Goal: Task Accomplishment & Management: Complete application form

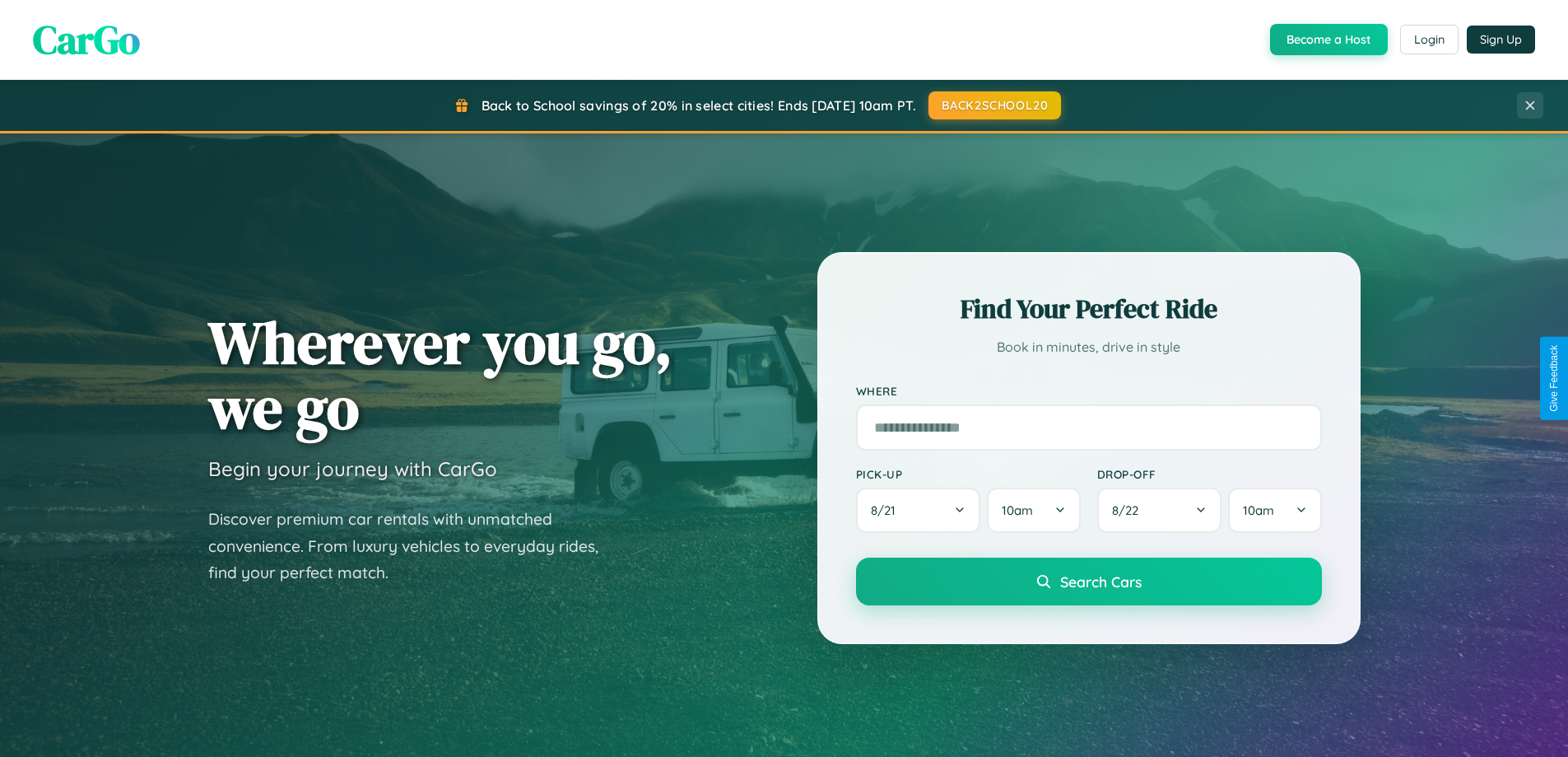
scroll to position [1133, 0]
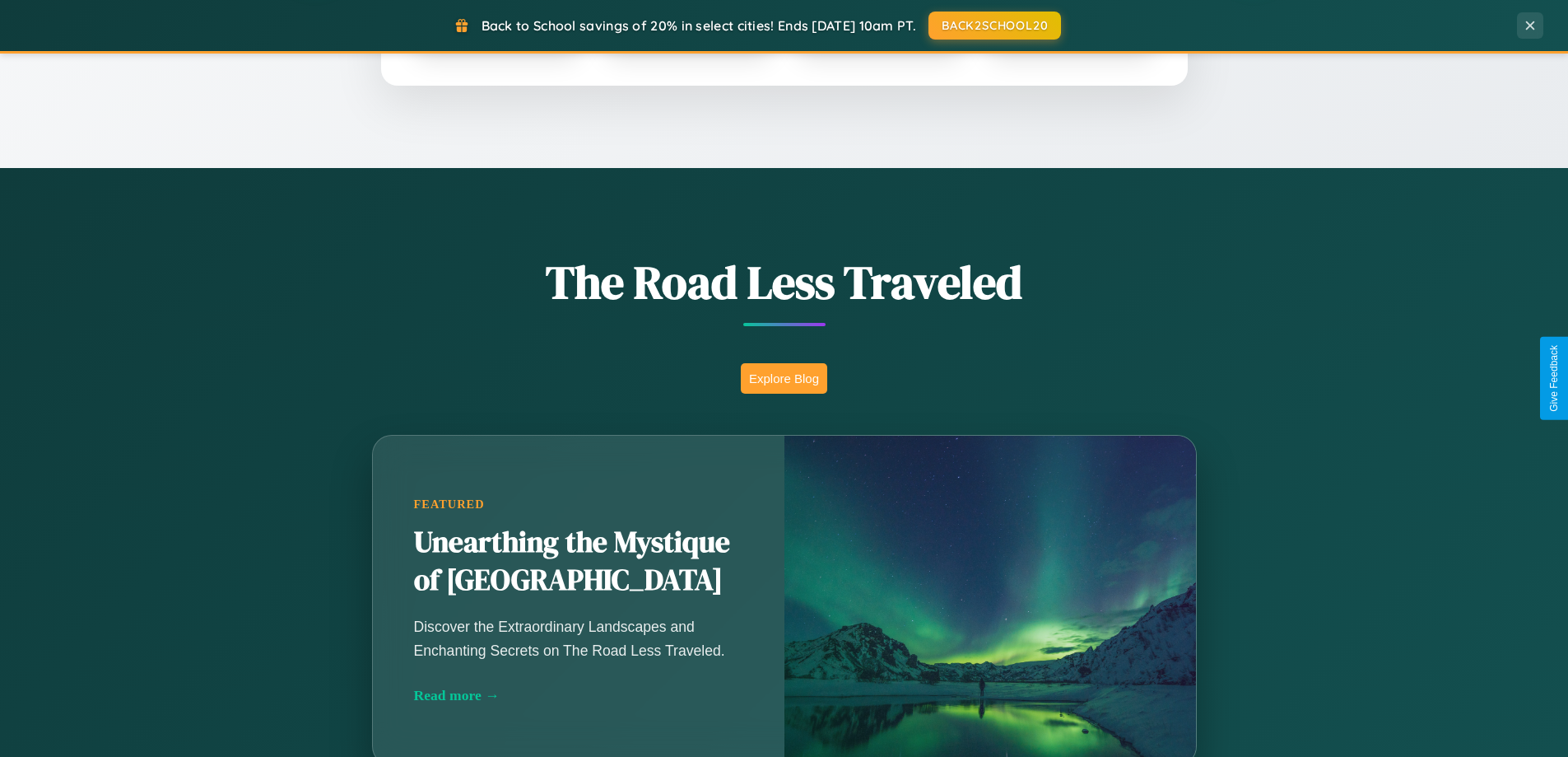
click at [784, 378] on button "Explore Blog" at bounding box center [784, 378] width 86 height 31
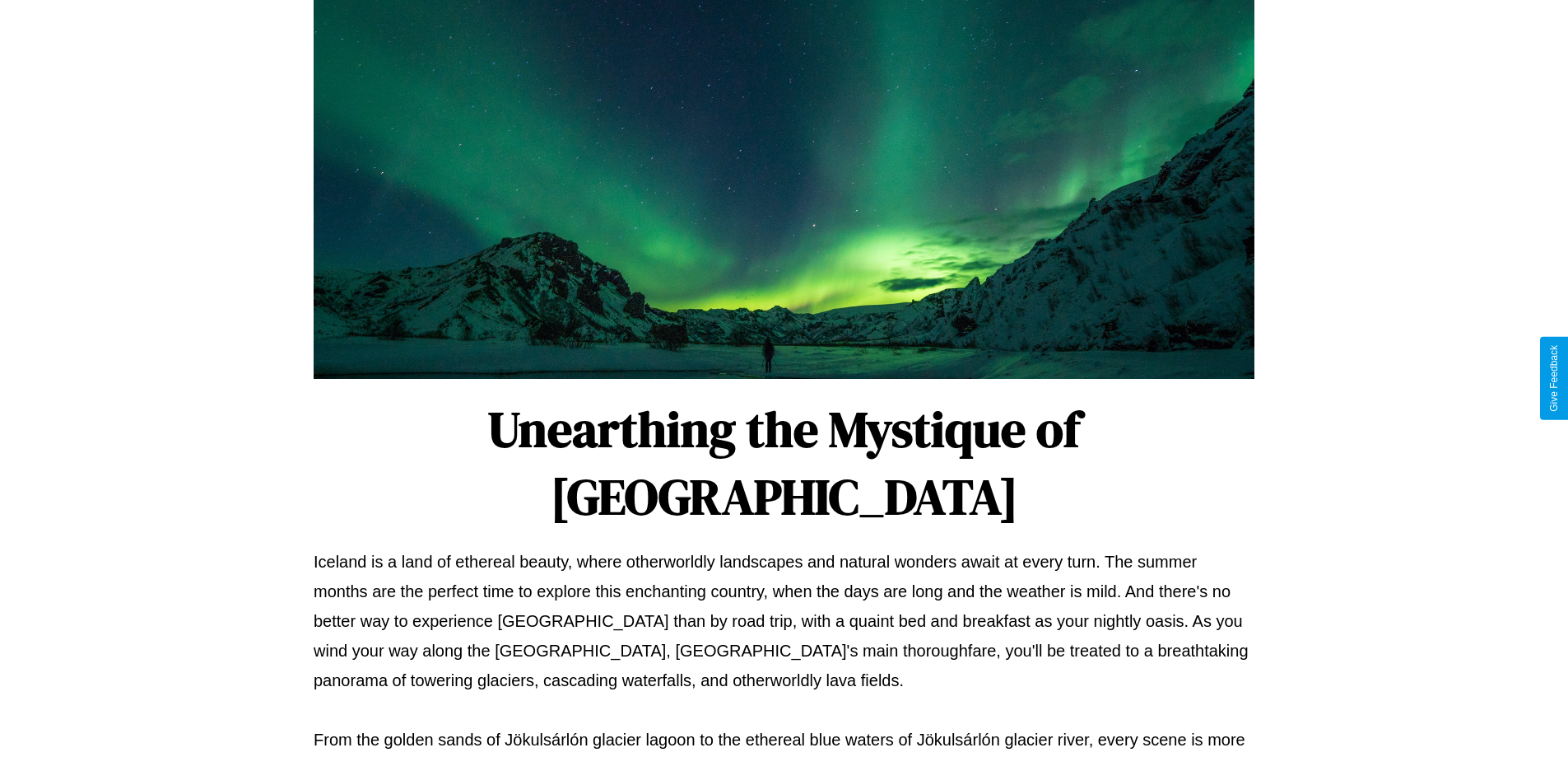
scroll to position [533, 0]
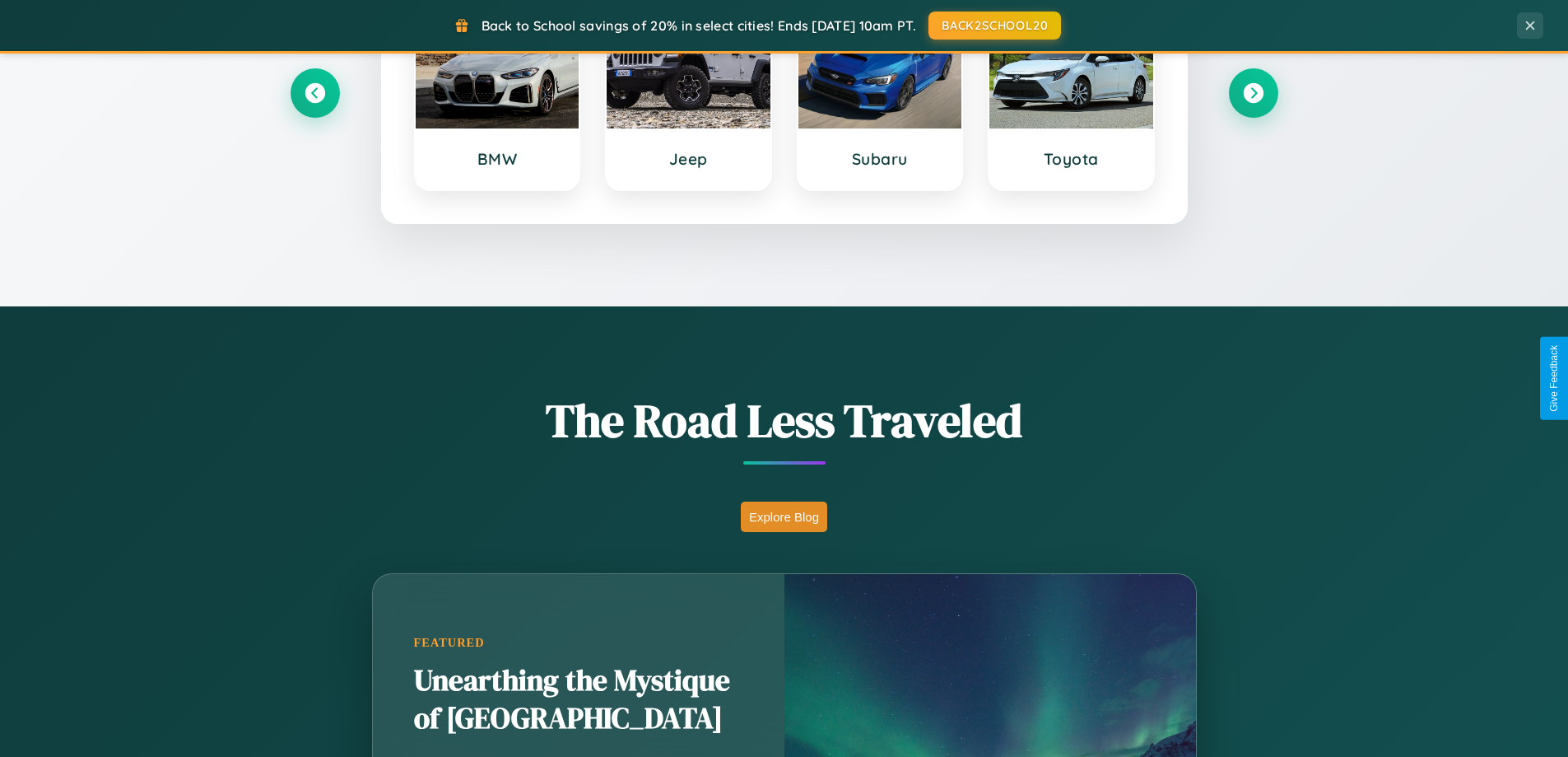
scroll to position [710, 0]
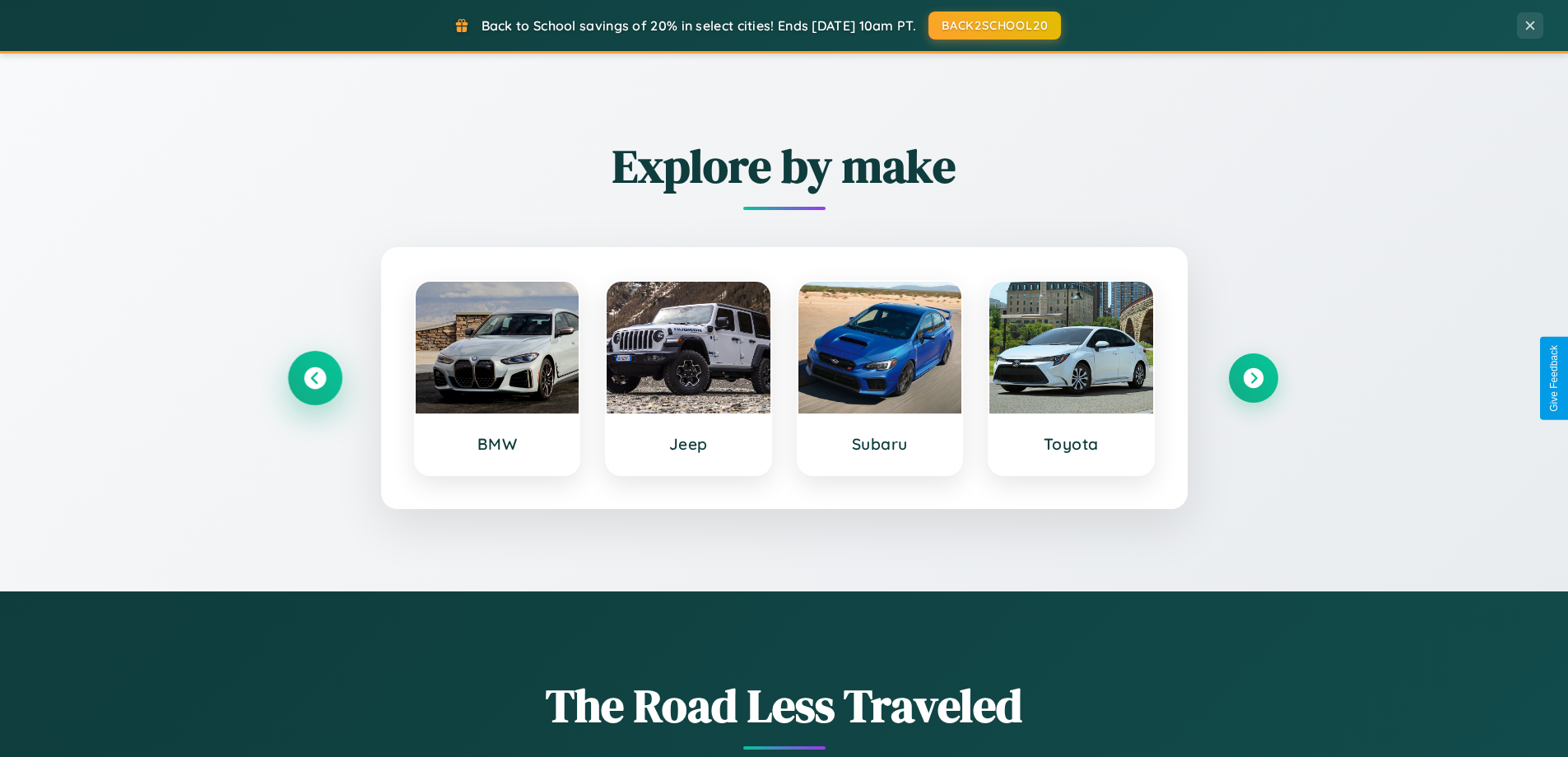
click at [314, 378] on icon at bounding box center [314, 378] width 22 height 22
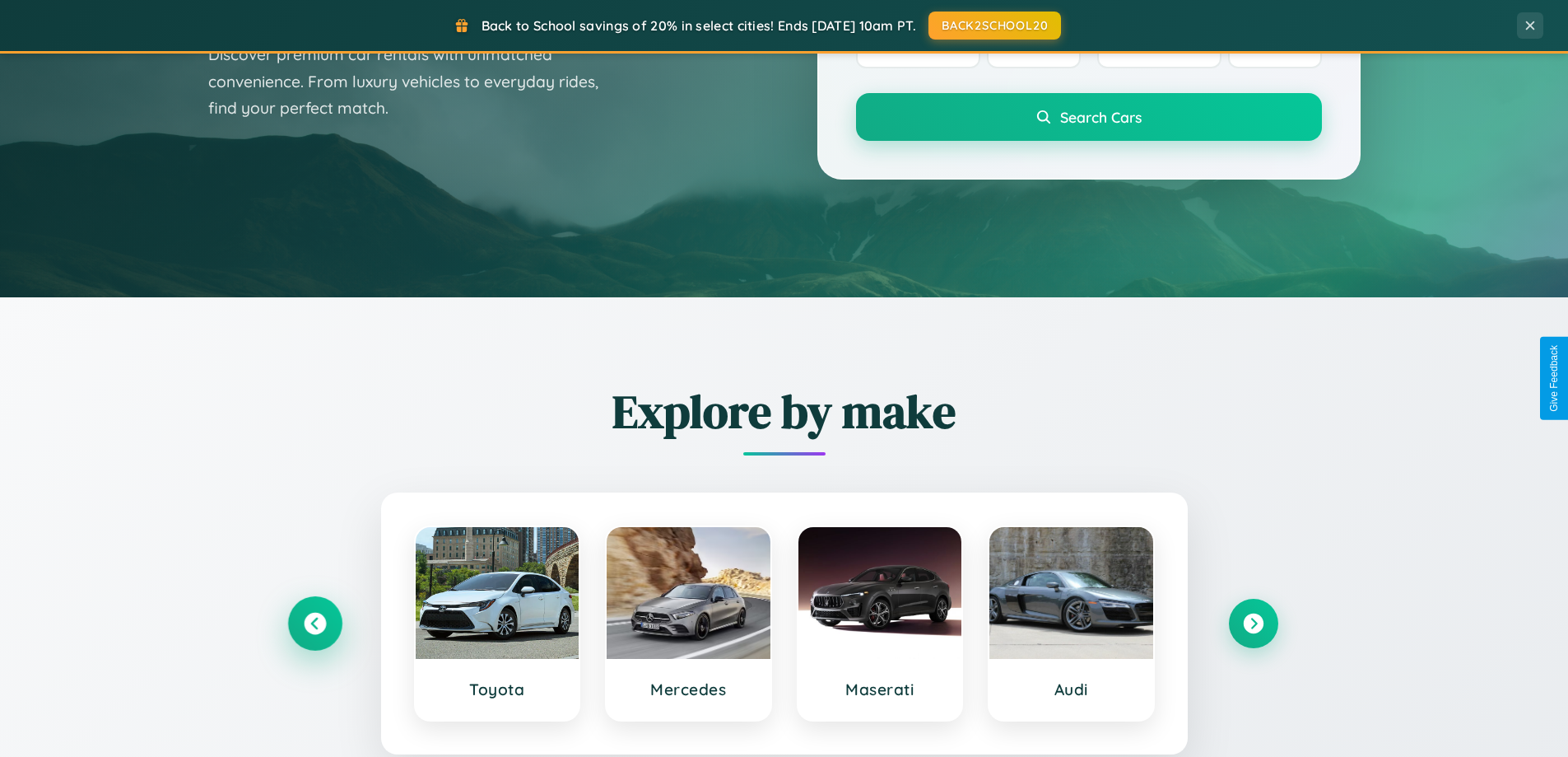
scroll to position [0, 0]
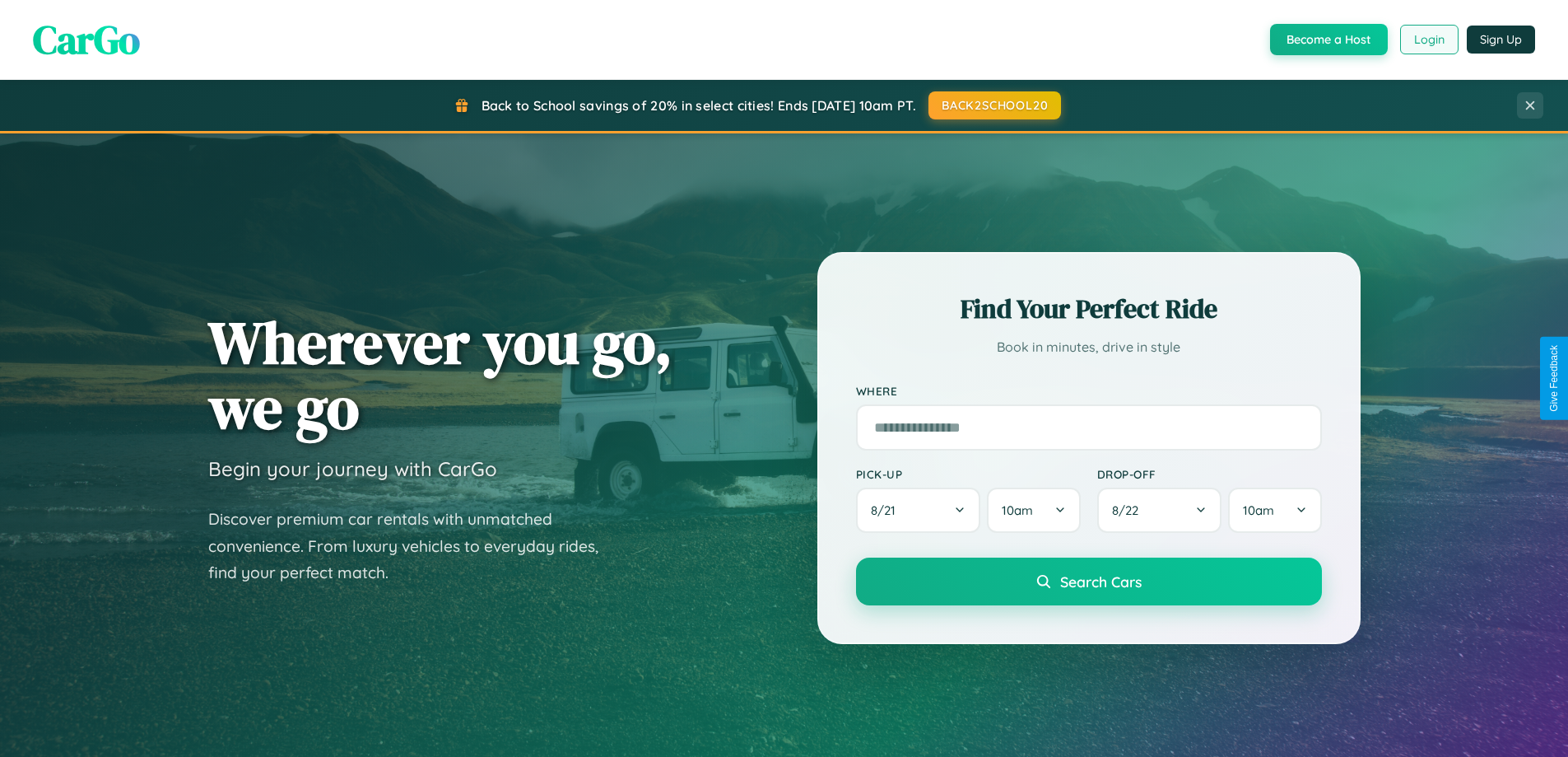
click at [1428, 40] on button "Login" at bounding box center [1429, 40] width 59 height 30
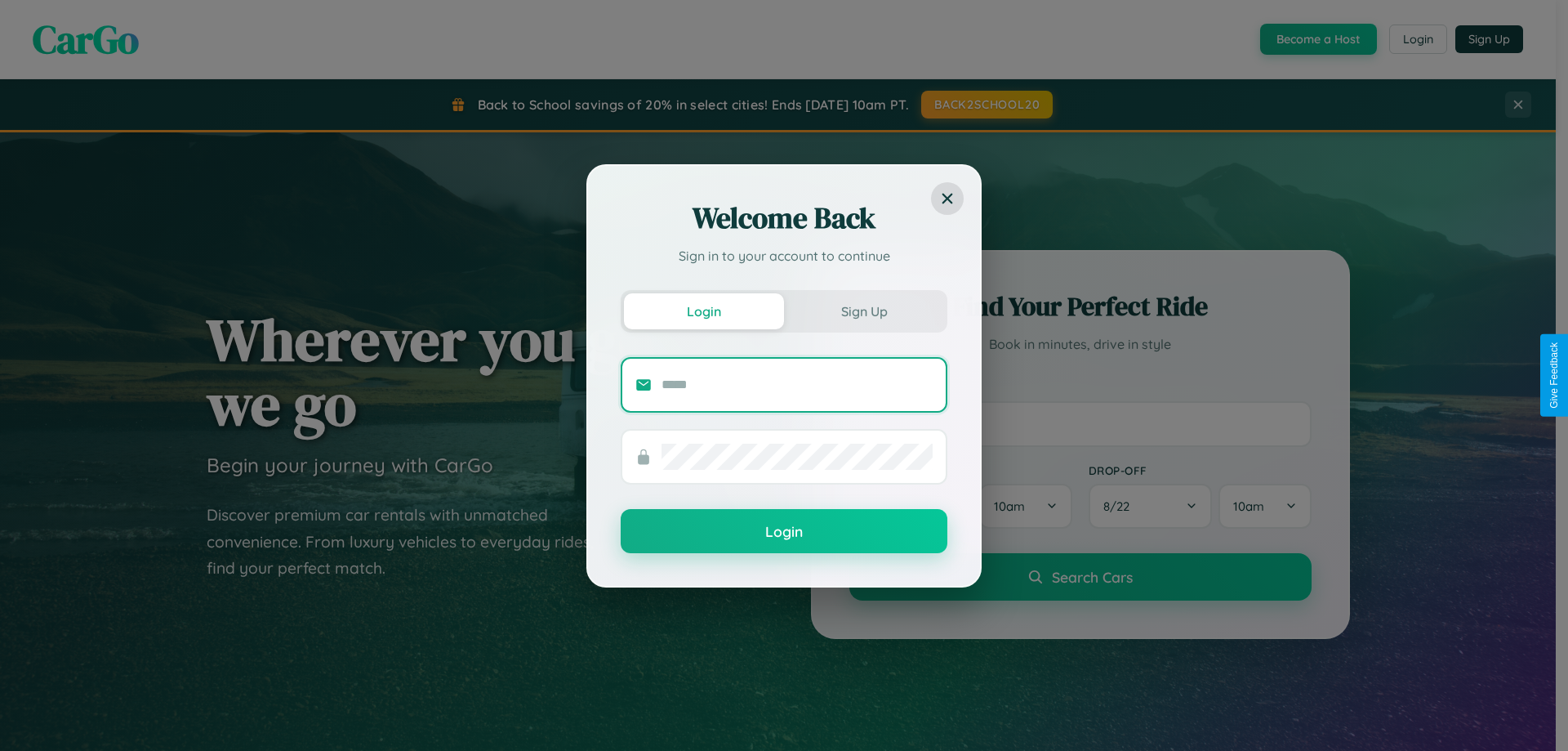
click at [797, 384] on input "text" at bounding box center [797, 385] width 271 height 27
type input "**********"
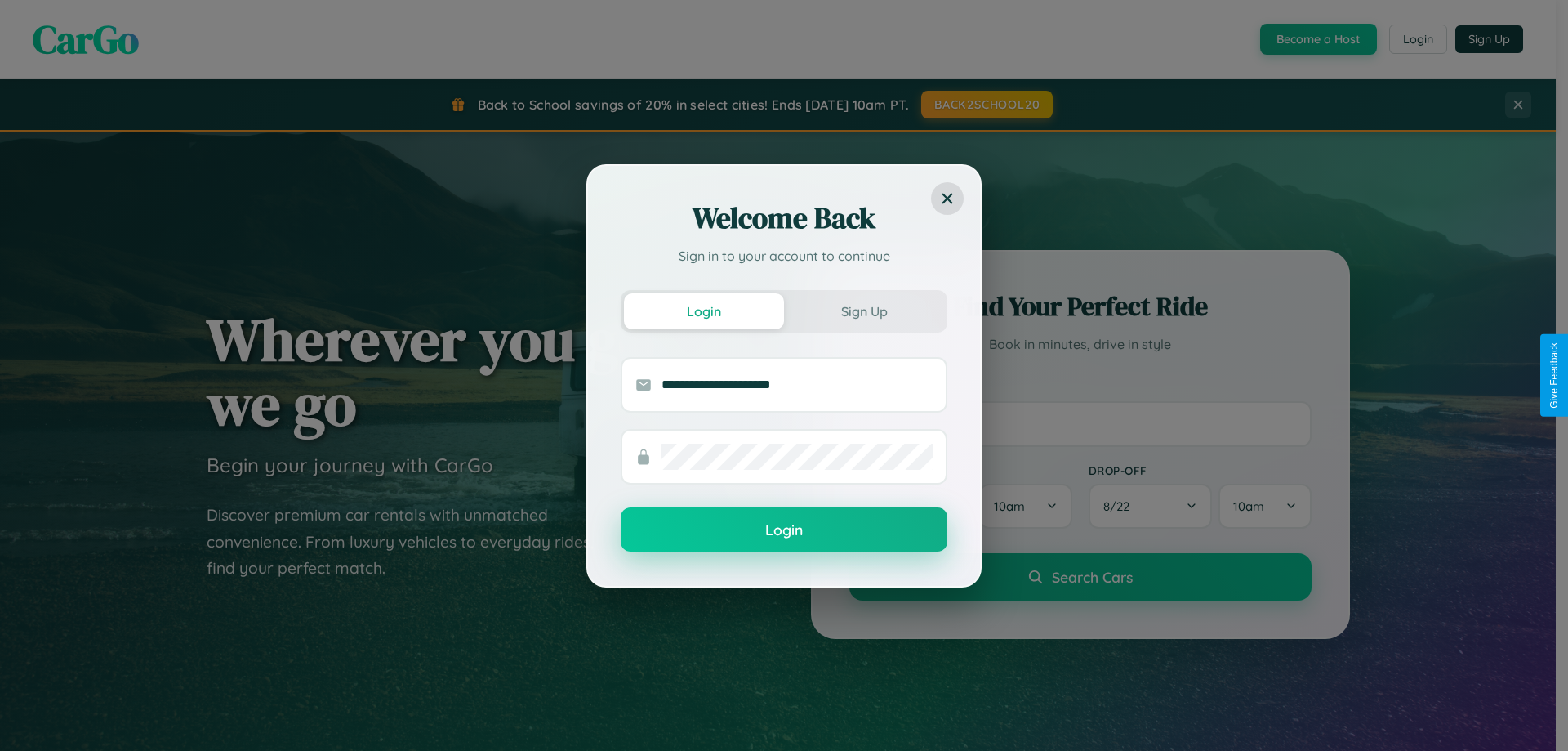
click at [784, 531] on button "Login" at bounding box center [784, 529] width 327 height 44
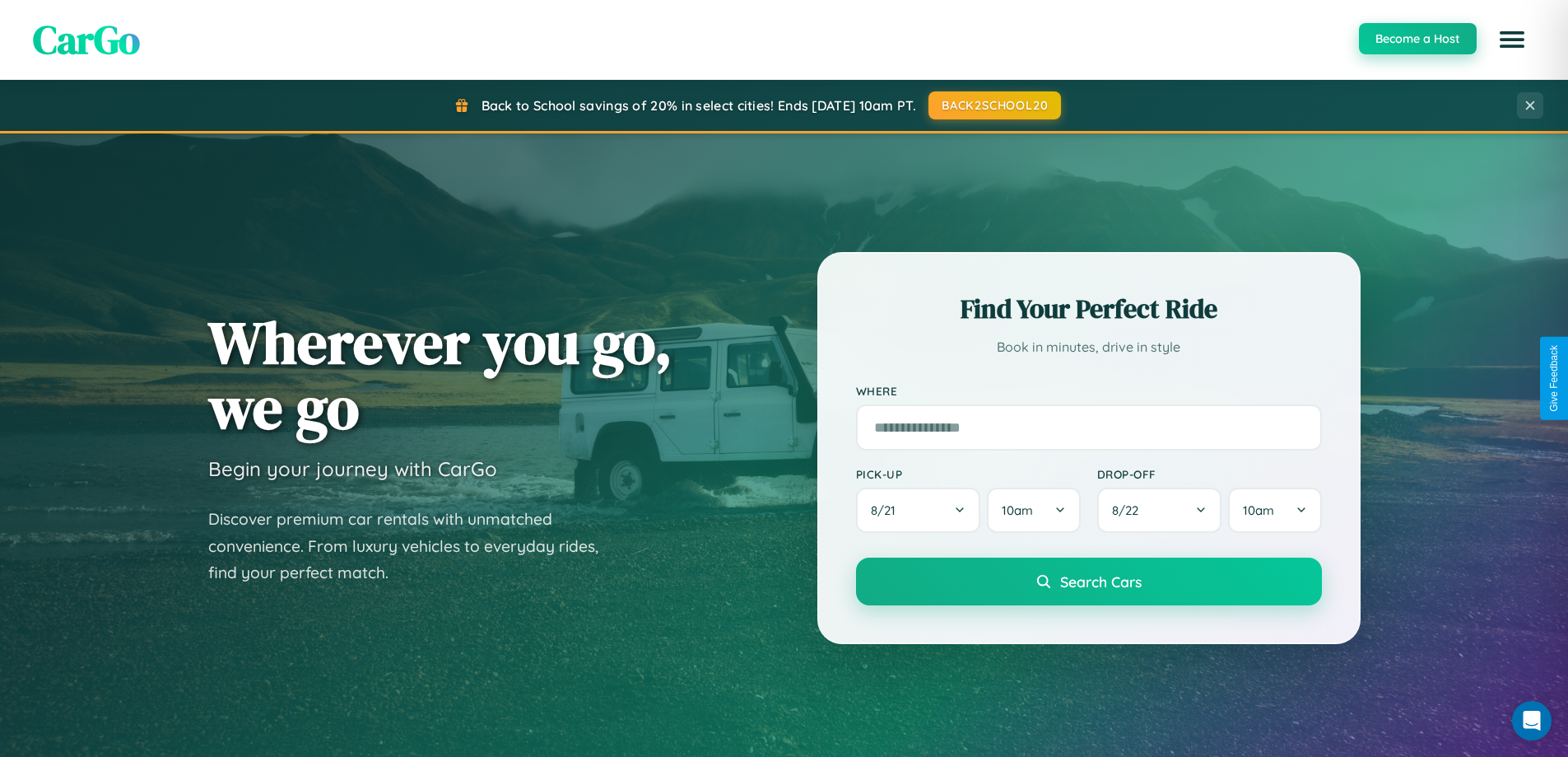
click at [1417, 39] on button "Become a Host" at bounding box center [1418, 39] width 118 height 32
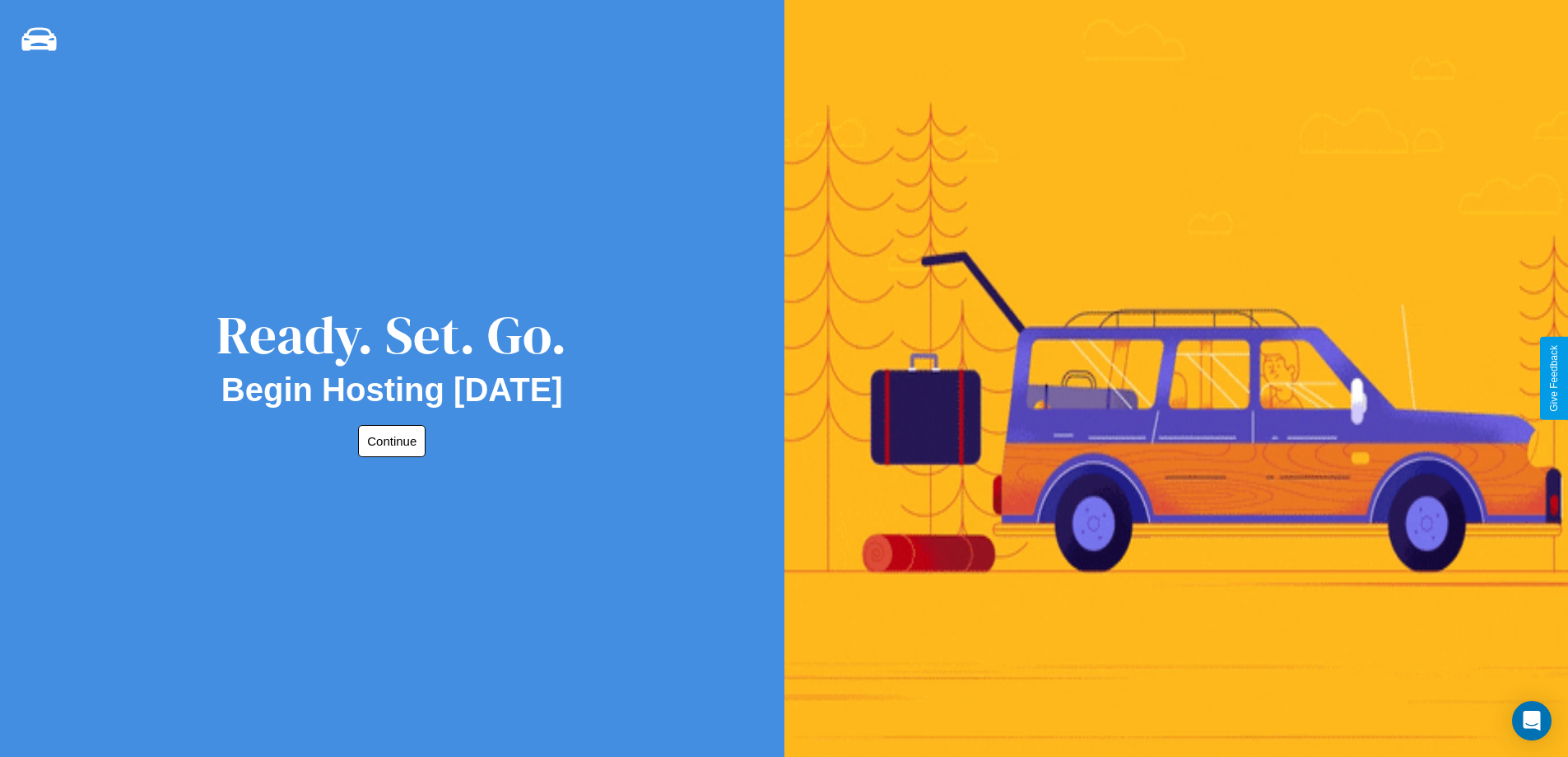
click at [389, 441] on button "Continue" at bounding box center [392, 441] width 67 height 32
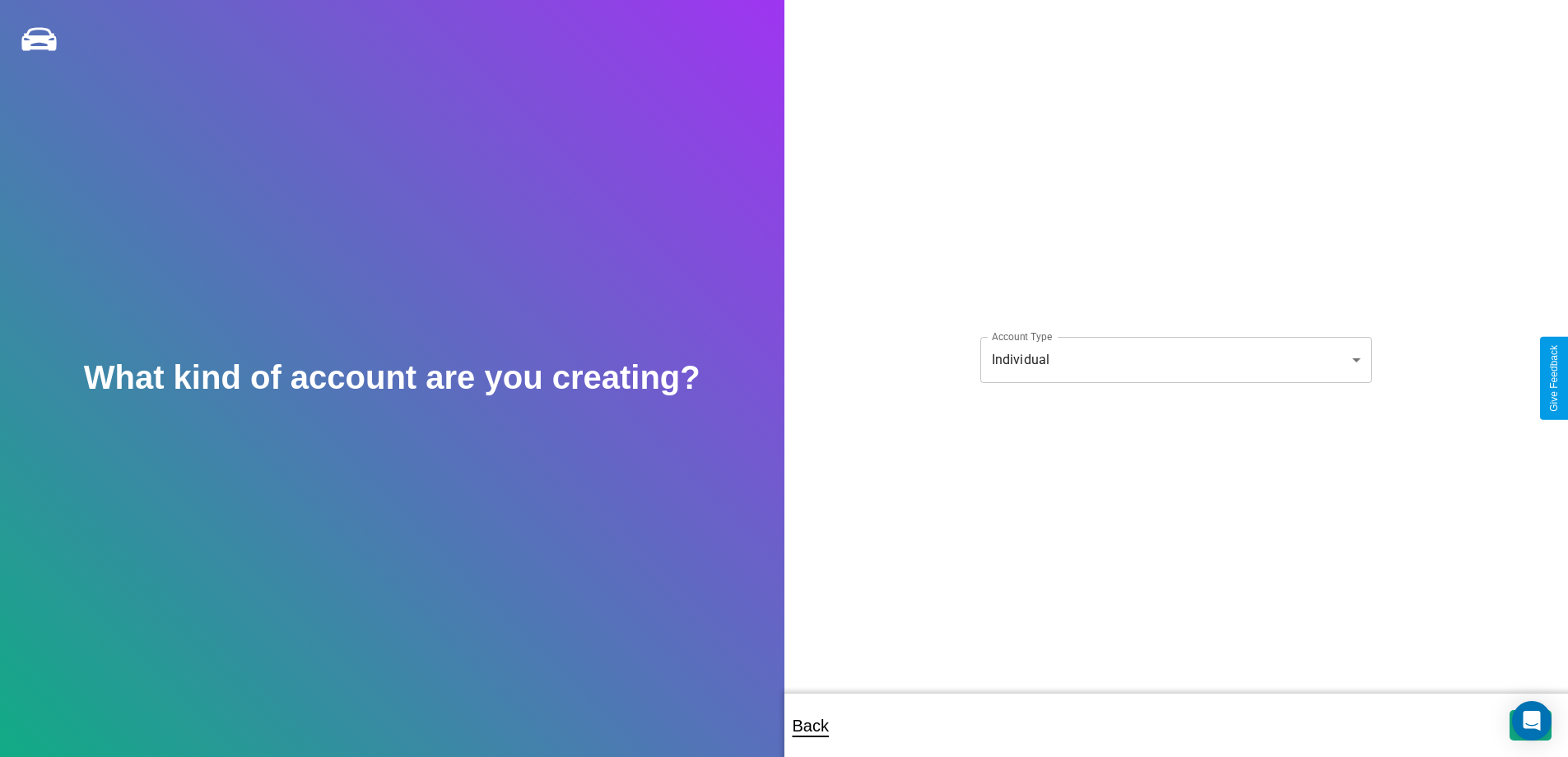
click at [1175, 359] on body "**********" at bounding box center [784, 389] width 1568 height 779
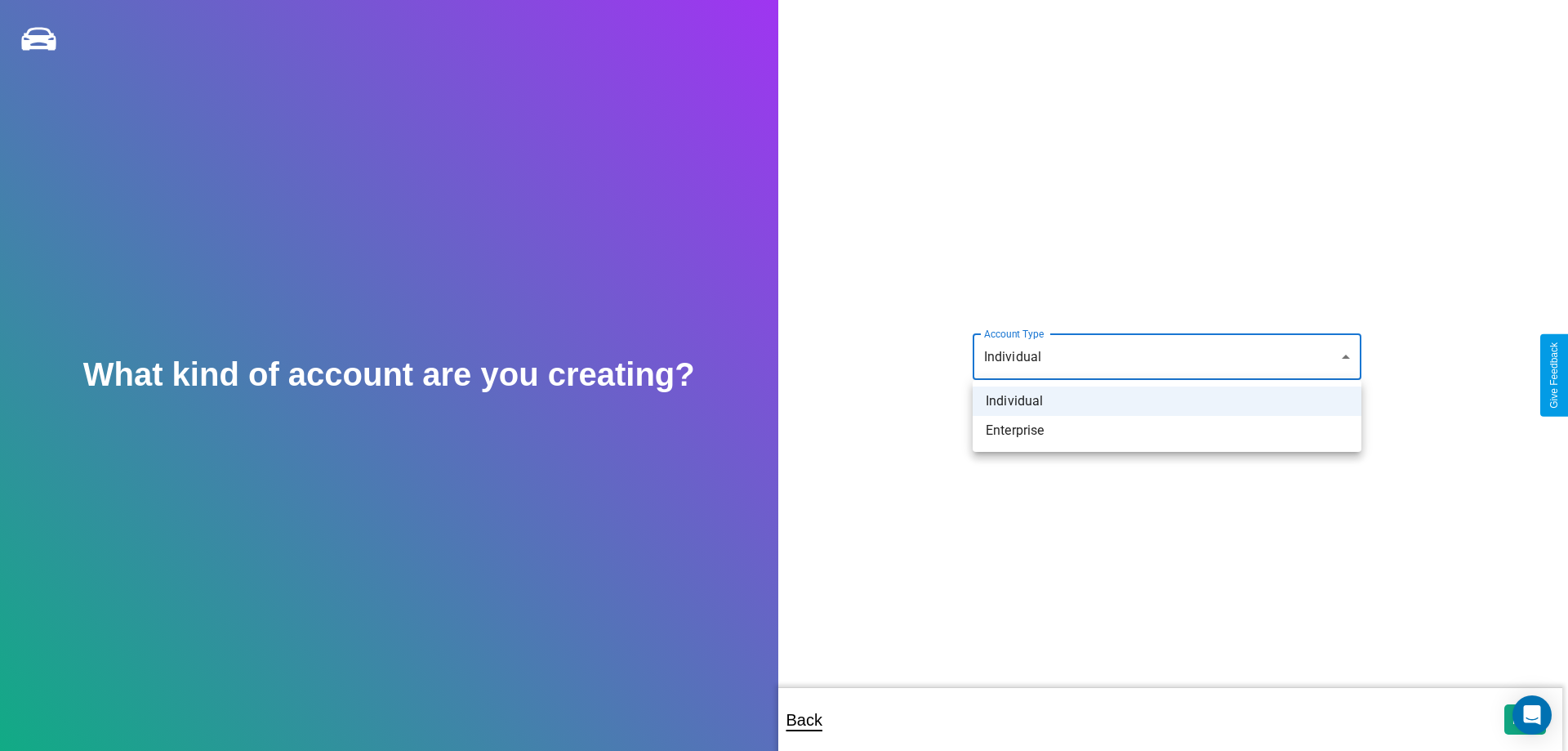
click at [1167, 402] on li "Individual" at bounding box center [1167, 402] width 389 height 30
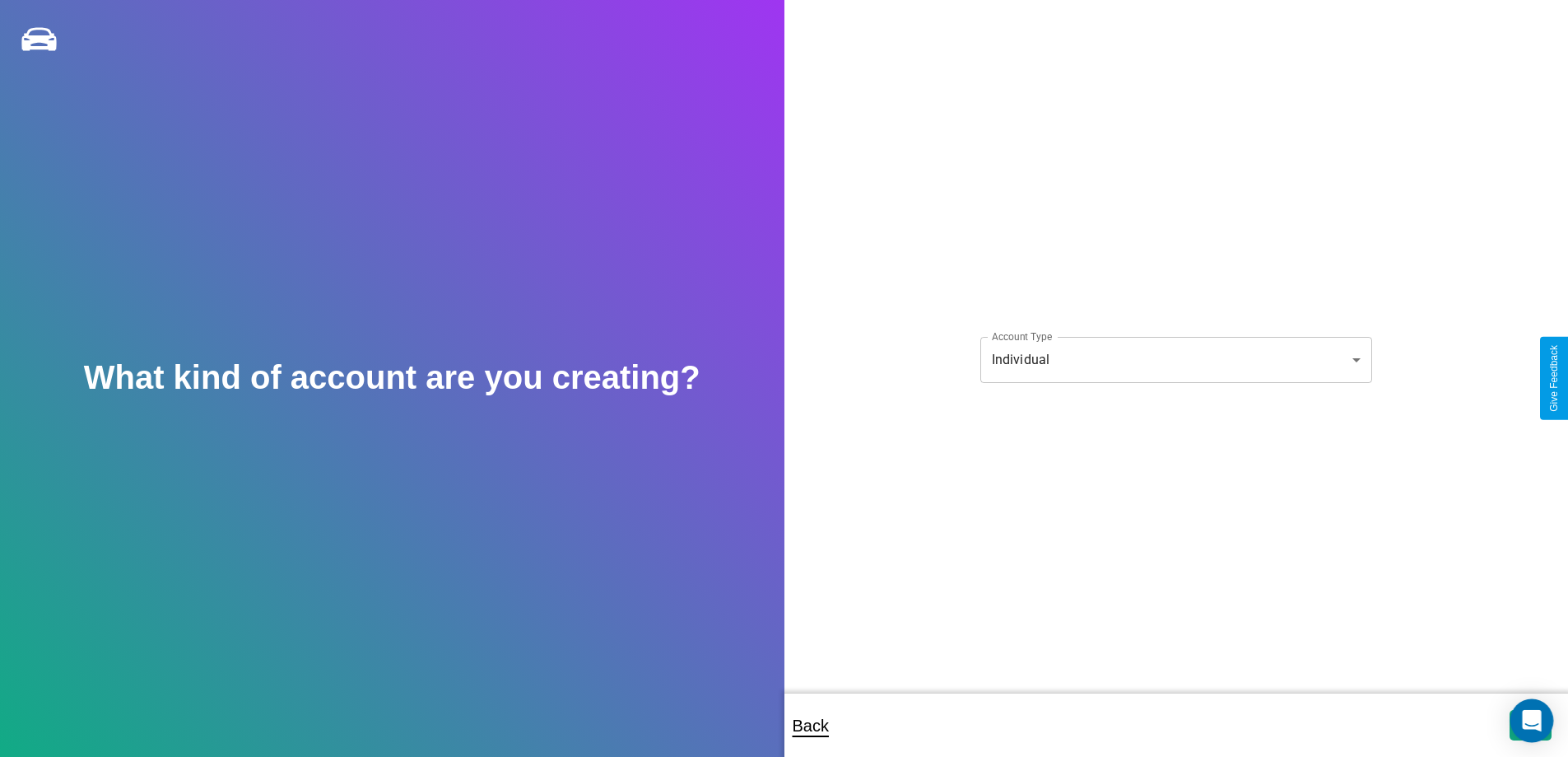
click at [1530, 724] on icon "Open Intercom Messenger" at bounding box center [1531, 721] width 19 height 22
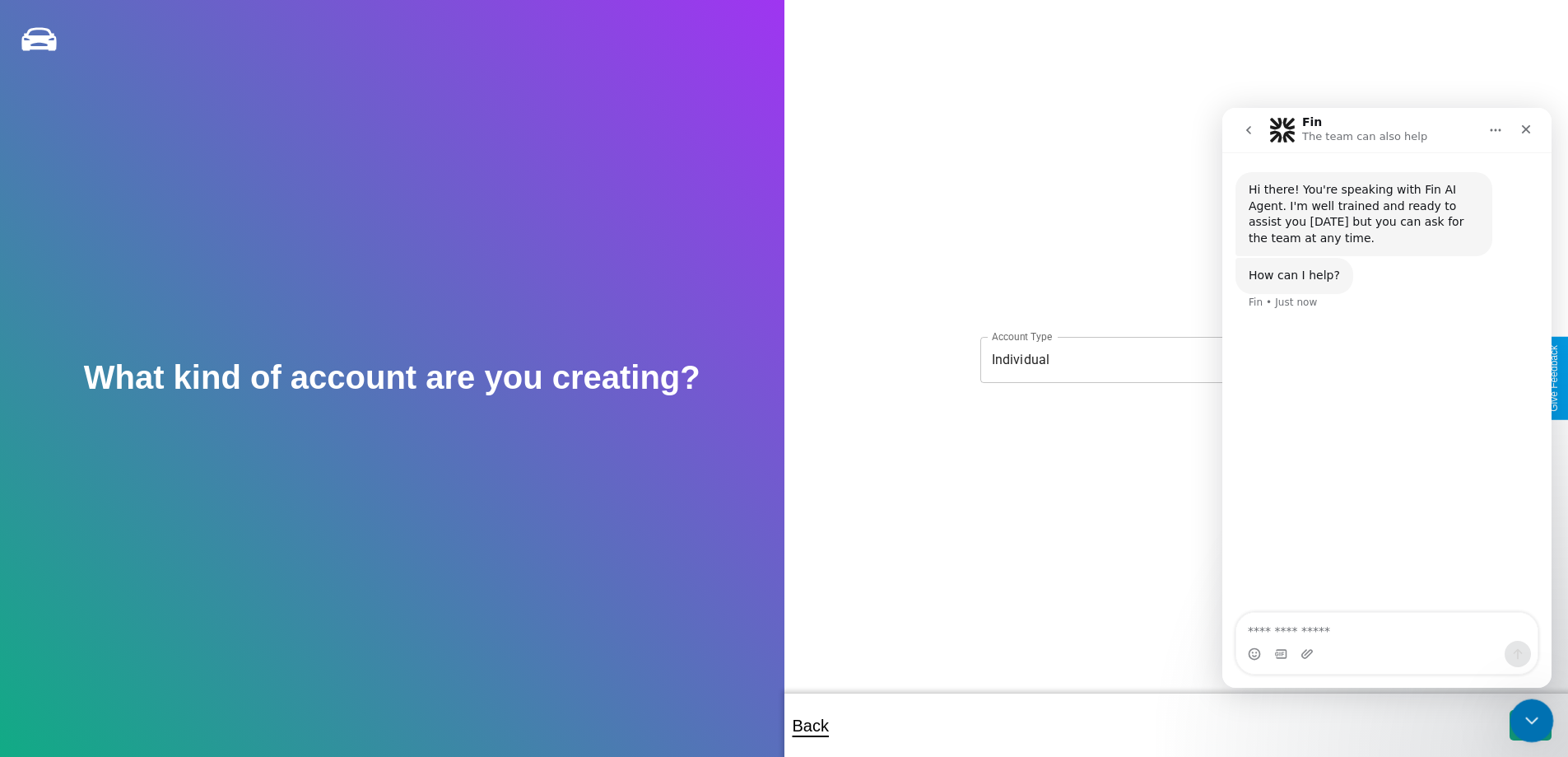
click at [1528, 721] on icon "Close Intercom Messenger" at bounding box center [1529, 718] width 20 height 20
